Goal: Find specific page/section: Find specific page/section

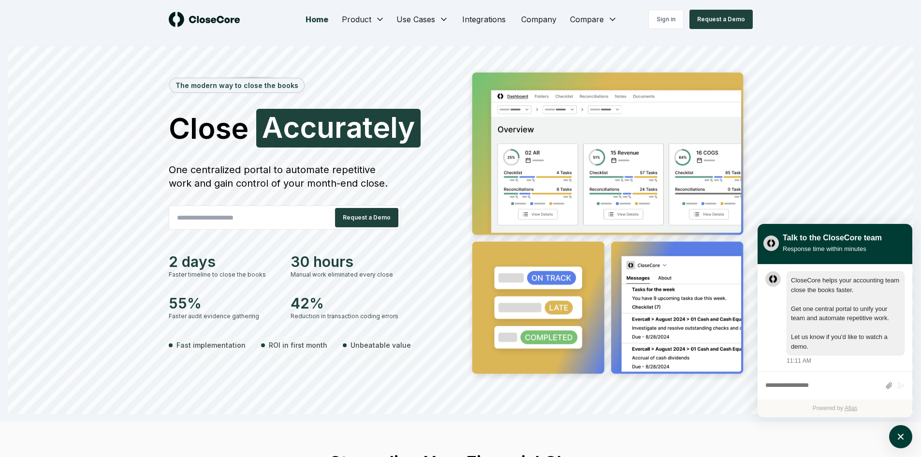
scroll to position [0, 0]
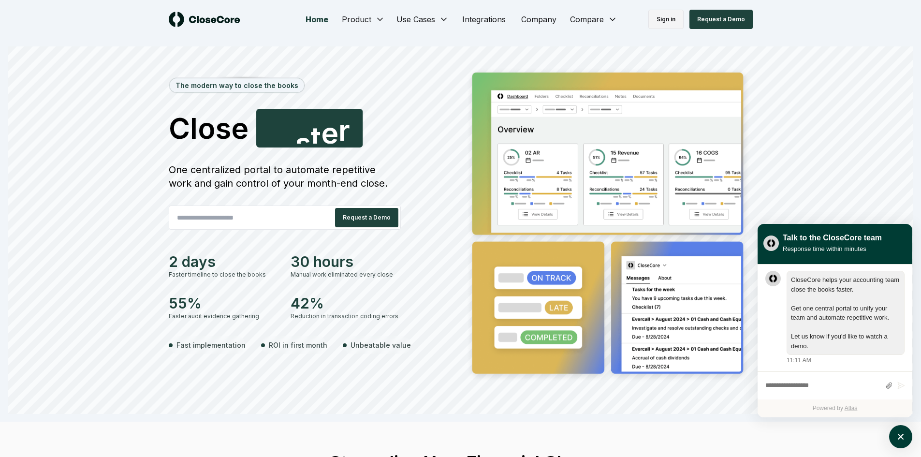
click at [663, 18] on link "Sign in" at bounding box center [665, 19] width 35 height 19
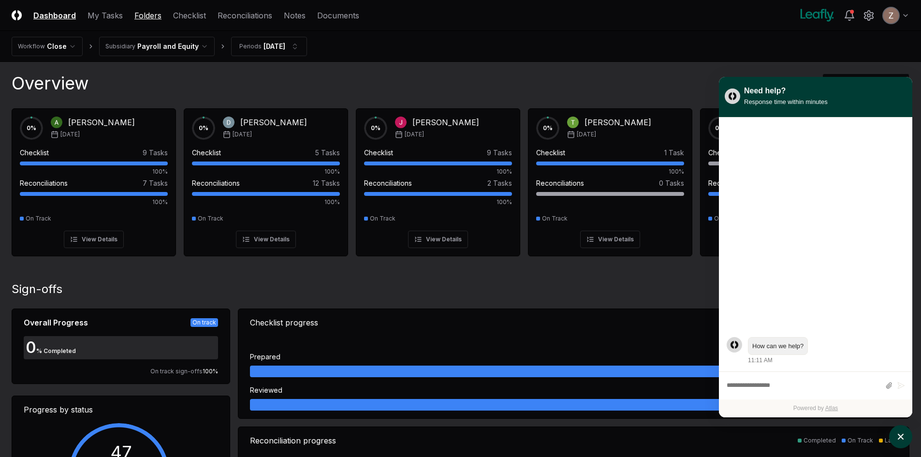
click at [147, 11] on link "Folders" at bounding box center [147, 16] width 27 height 12
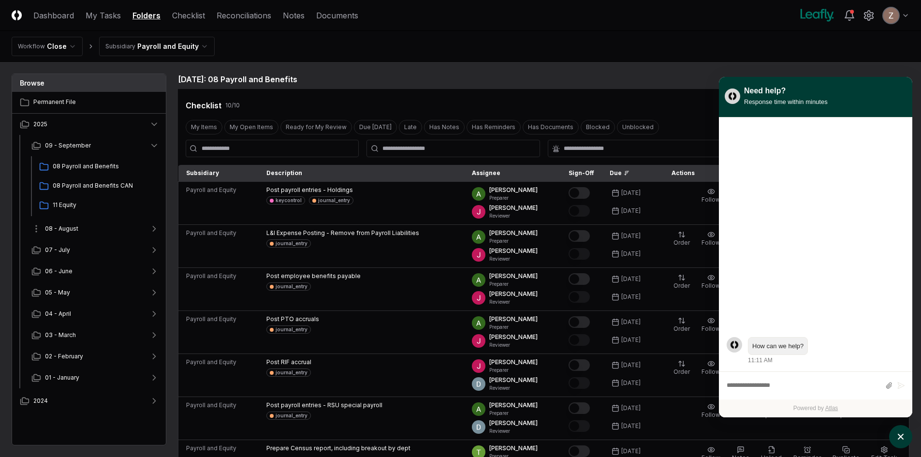
click at [67, 231] on span "08 - August" at bounding box center [61, 228] width 33 height 9
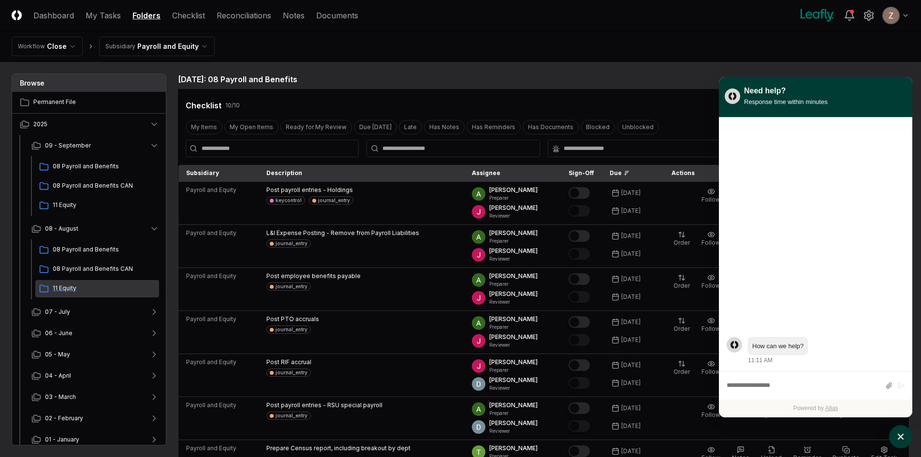
click at [77, 285] on span "11 Equity" at bounding box center [104, 288] width 103 height 9
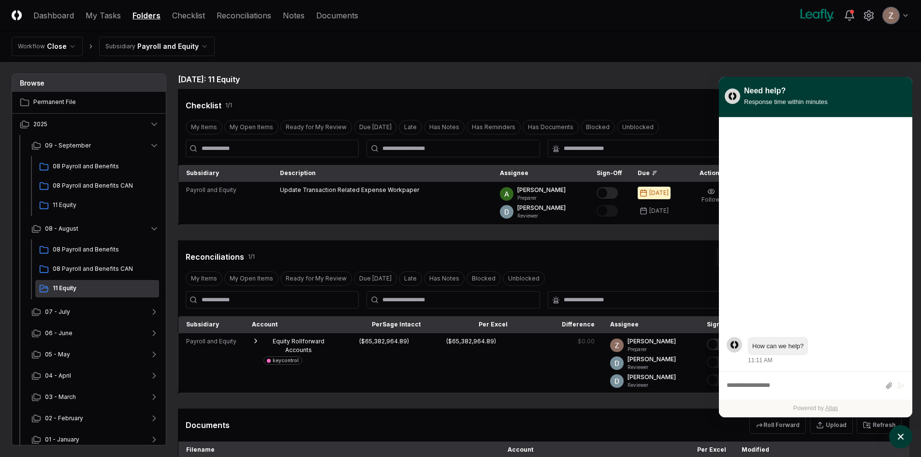
click at [131, 48] on html "CloseCore Dashboard My Tasks Folders Checklist Reconciliations Notes Documents …" at bounding box center [460, 319] width 921 height 639
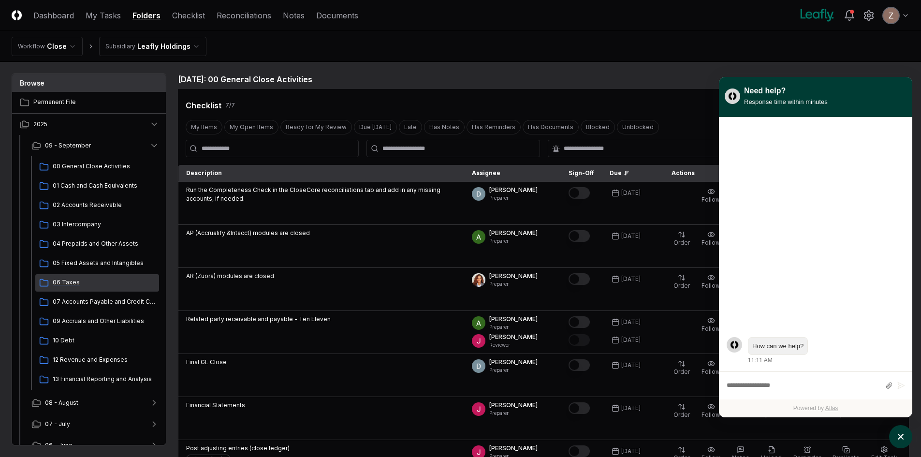
click at [68, 288] on div "06 Taxes" at bounding box center [97, 282] width 124 height 17
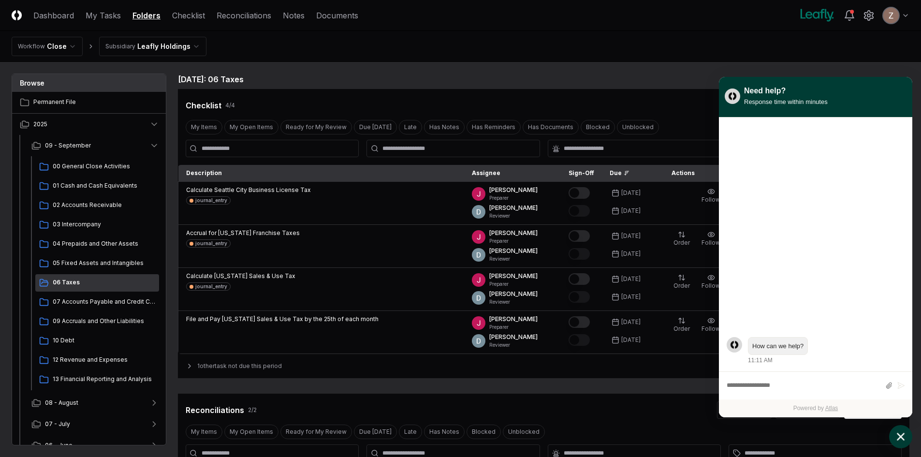
click at [893, 442] on button "atlas-launcher" at bounding box center [900, 436] width 23 height 23
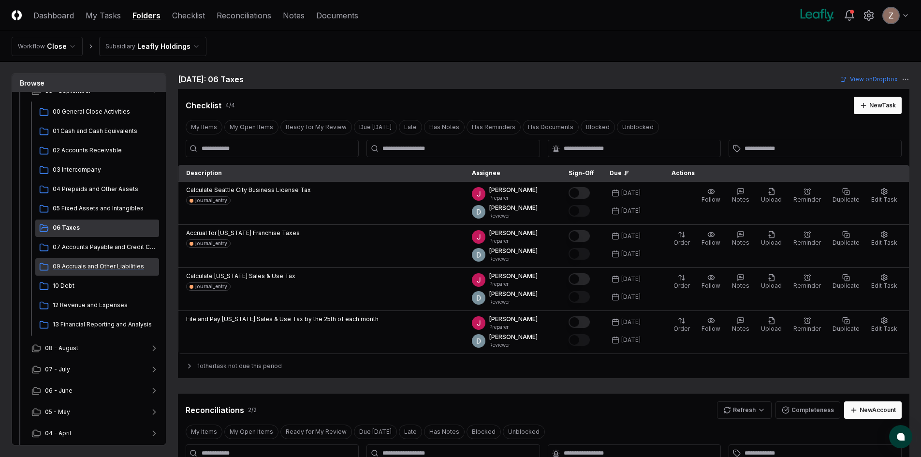
scroll to position [141, 0]
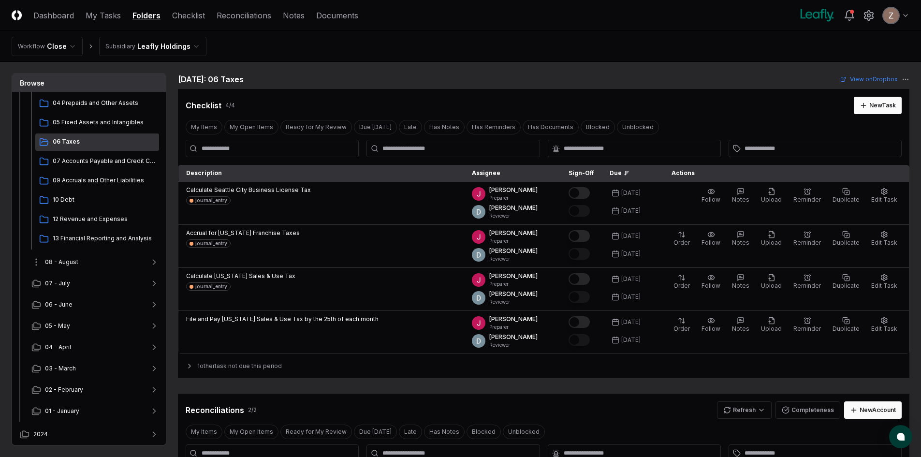
click at [86, 262] on button "08 - August" at bounding box center [95, 261] width 143 height 21
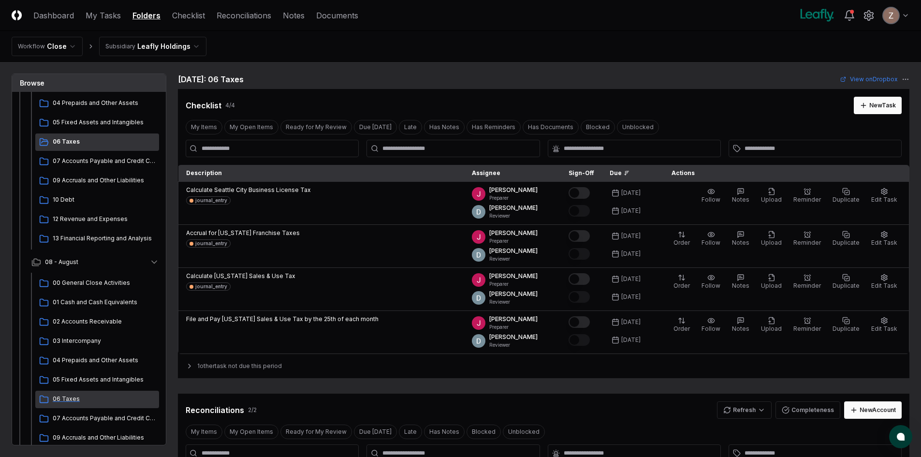
click at [74, 396] on span "06 Taxes" at bounding box center [104, 399] width 103 height 9
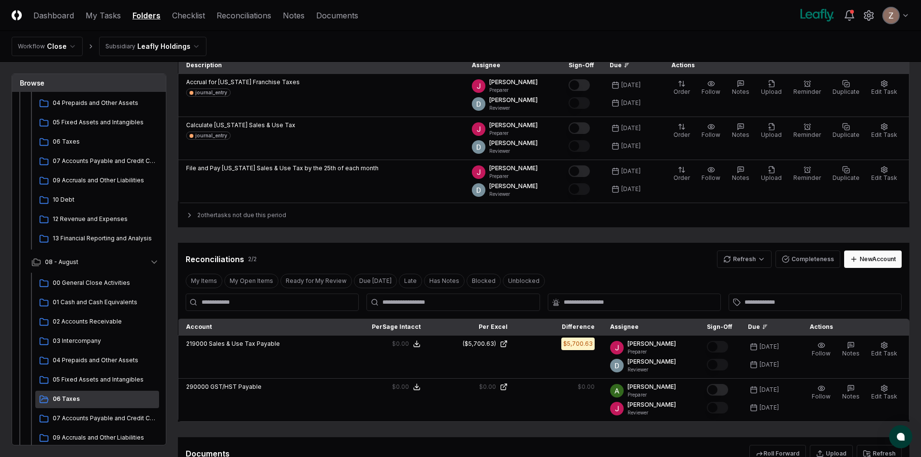
scroll to position [97, 0]
